Goal: Information Seeking & Learning: Learn about a topic

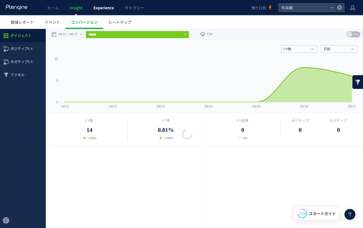
scroll to position [196, 0]
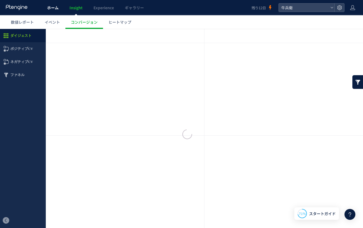
click at [50, 7] on span "ホーム" at bounding box center [52, 7] width 11 height 5
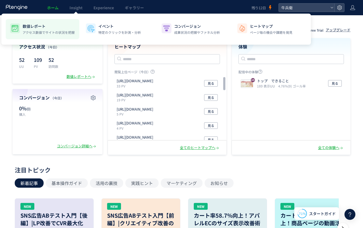
click at [82, 39] on li "数値レポート アクセス数値でサイトの状況を把握" at bounding box center [119, 29] width 74 height 20
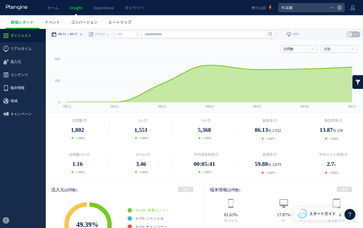
click at [78, 34] on time "08/17" at bounding box center [74, 34] width 8 height 11
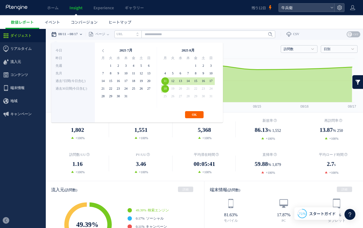
click at [191, 116] on button "OK" at bounding box center [194, 114] width 19 height 7
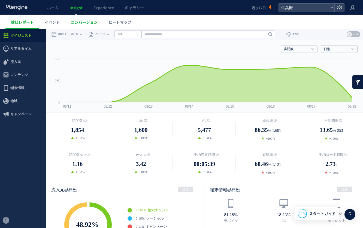
click at [92, 21] on span "コンバージョン" at bounding box center [84, 21] width 27 height 5
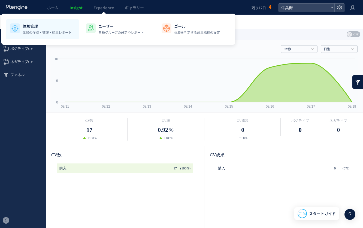
click at [50, 25] on p "体験管理" at bounding box center [47, 25] width 49 height 5
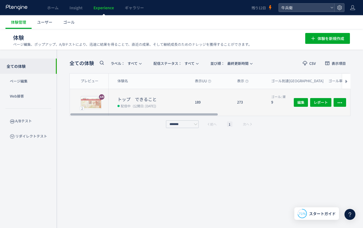
click at [234, 104] on div "273" at bounding box center [250, 102] width 34 height 27
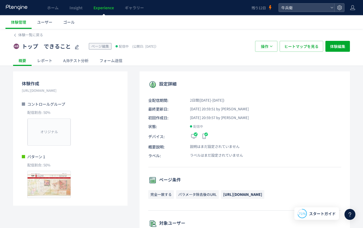
click at [78, 62] on div "A/Bテスト分析" at bounding box center [76, 60] width 36 height 11
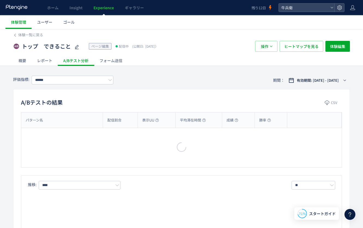
type input "****"
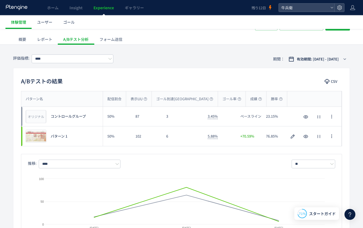
scroll to position [21, 0]
click at [41, 27] on link "ユーザー" at bounding box center [45, 22] width 26 height 14
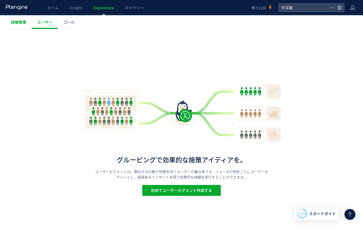
click at [23, 27] on link "体験管理" at bounding box center [18, 22] width 26 height 14
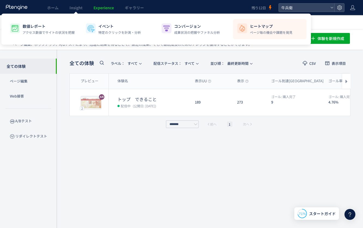
click at [259, 29] on div "ヒートマップ ページ毎の機会や課題を発見" at bounding box center [271, 28] width 43 height 11
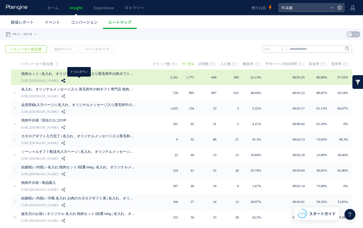
click at [65, 81] on icon at bounding box center [63, 81] width 4 height 4
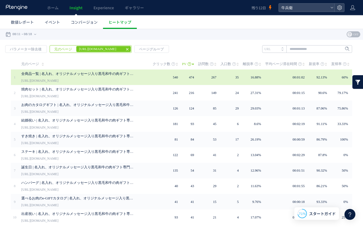
click at [140, 83] on div "全商品一覧 | 名入れ、オリジナルメッセージ入り黒毛和牛の肉ギフト専門店 焼肉牛兵衛 [URL][DOMAIN_NAME]" at bounding box center [83, 78] width 124 height 16
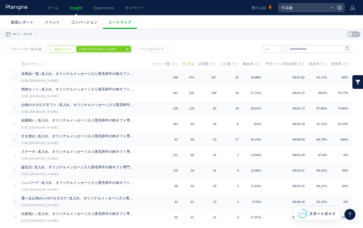
click at [126, 49] on use at bounding box center [127, 49] width 2 height 2
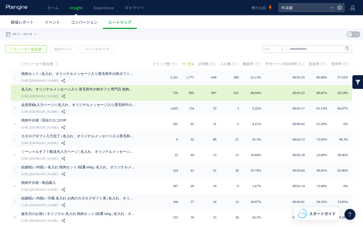
click at [124, 100] on div "名入れ、オリジナルメッセージ入り 黒毛和牛の肉ギフト専門店 焼肉牛兵衛 公式サイト [URL][DOMAIN_NAME]" at bounding box center [83, 93] width 124 height 16
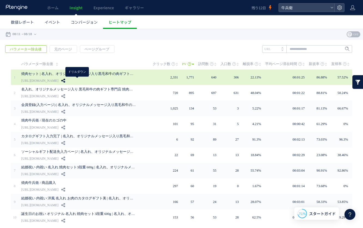
click at [65, 80] on use at bounding box center [63, 81] width 4 height 4
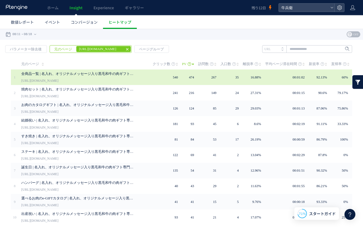
click at [170, 79] on td "540" at bounding box center [167, 78] width 29 height 16
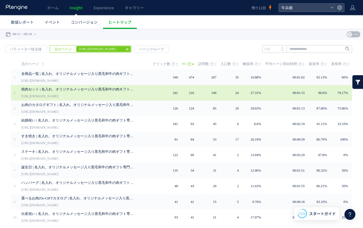
click at [131, 89] on link "焼肉セット | 名入れ、オリジナルメッセージ入り黒毛和牛の肉ギフト専門店 焼肉牛兵衛" at bounding box center [78, 89] width 115 height 7
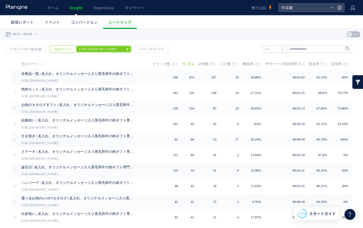
click at [125, 48] on icon at bounding box center [127, 49] width 4 height 4
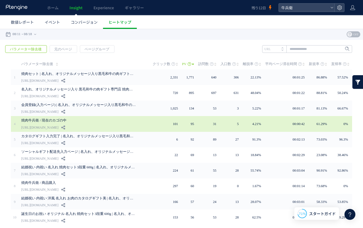
scroll to position [22, 0]
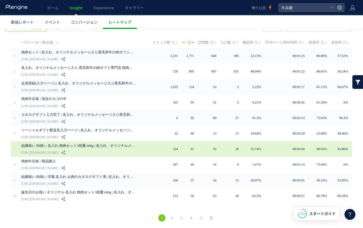
click at [130, 154] on div "結婚祝い 内祝い 名入れ 焼肉セット3段重 600g | 名入れ、オリジナルメッセージ入り黒毛和牛の肉ギフト専門店 焼肉牛兵衛 [URL][DOMAIN_NA…" at bounding box center [83, 149] width 124 height 16
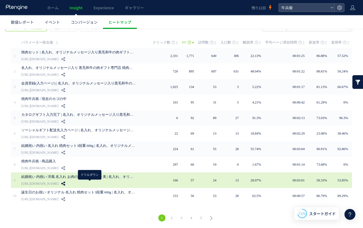
click at [65, 185] on icon at bounding box center [63, 184] width 4 height 4
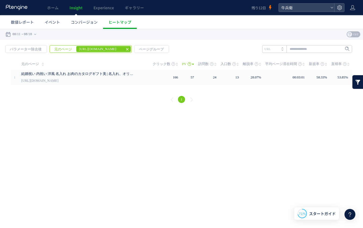
scroll to position [0, 0]
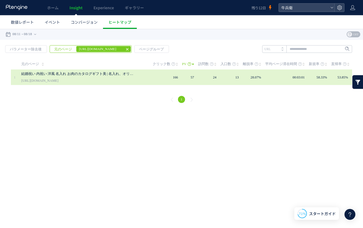
click at [94, 74] on link "結婚祝い 内祝い 洋風 名入れ お肉のカタログギフト美 | 名入れ、オリジナルメッセージ入り黒毛和牛の肉ギフト専門店 焼肉牛兵衛" at bounding box center [78, 74] width 115 height 7
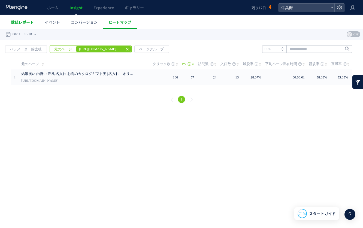
click at [31, 28] on link "数値レポート" at bounding box center [22, 22] width 34 height 14
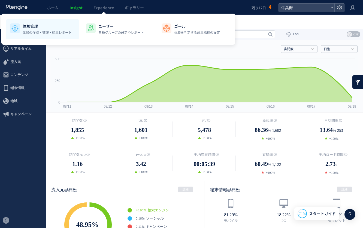
click at [48, 31] on p "体験の作成・管理・結果レポート" at bounding box center [47, 32] width 49 height 5
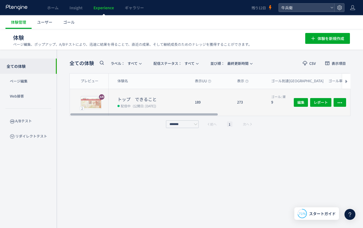
click at [172, 102] on dd "配信中 (公開日: [DATE])" at bounding box center [154, 105] width 73 height 7
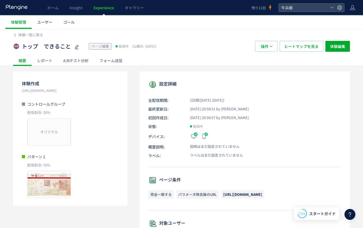
click at [86, 58] on div "A/Bテスト分析" at bounding box center [76, 60] width 36 height 11
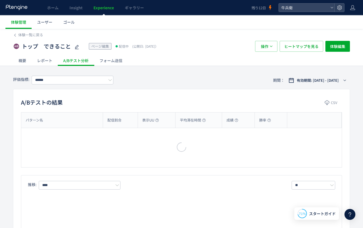
type input "****"
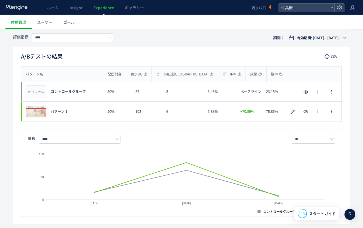
scroll to position [48, 0]
